Goal: Task Accomplishment & Management: Manage account settings

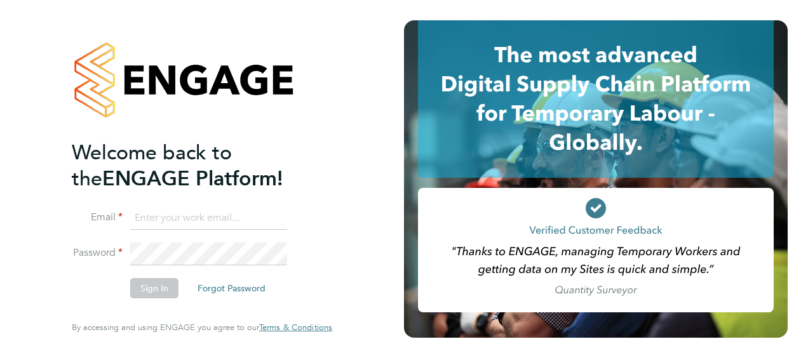
type input "[PERSON_NAME][EMAIL_ADDRESS][DOMAIN_NAME]"
click at [156, 292] on button "Sign In" at bounding box center [154, 288] width 48 height 20
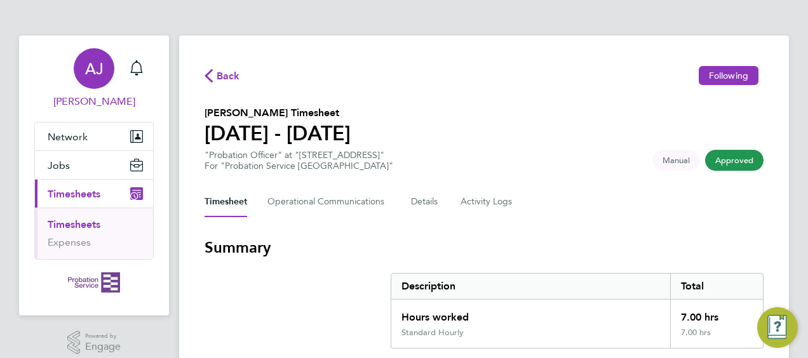
click at [85, 86] on div "AJ" at bounding box center [94, 68] width 41 height 41
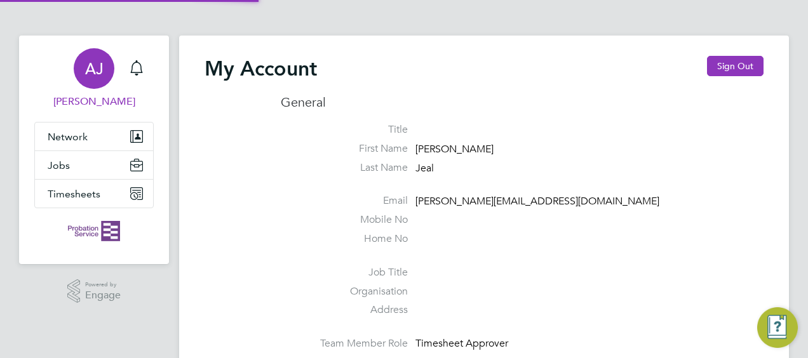
type input "[PERSON_NAME][EMAIL_ADDRESS][DOMAIN_NAME]"
click at [722, 69] on button "Sign Out" at bounding box center [735, 66] width 57 height 20
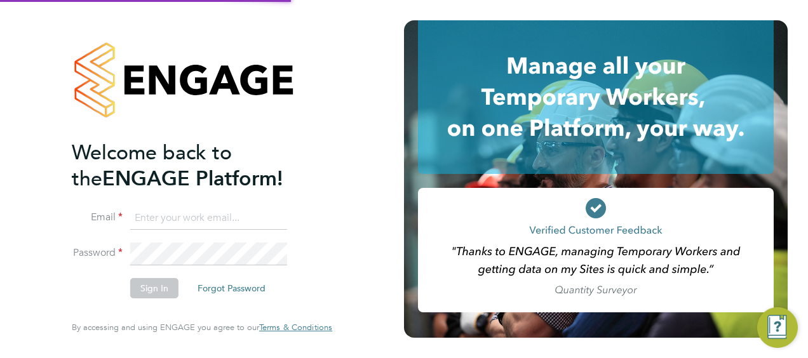
type input "[PERSON_NAME][EMAIL_ADDRESS][DOMAIN_NAME]"
